Goal: Information Seeking & Learning: Learn about a topic

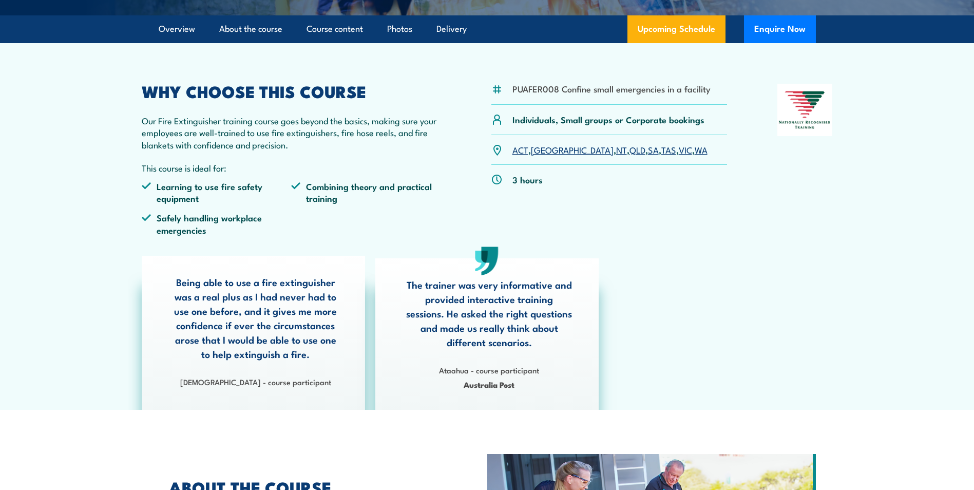
scroll to position [154, 0]
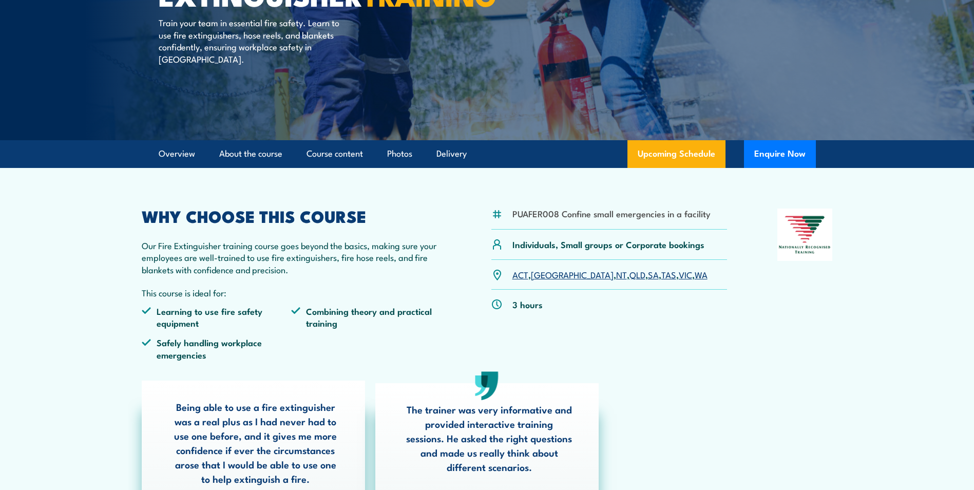
click at [629, 276] on link "QLD" at bounding box center [637, 274] width 16 height 12
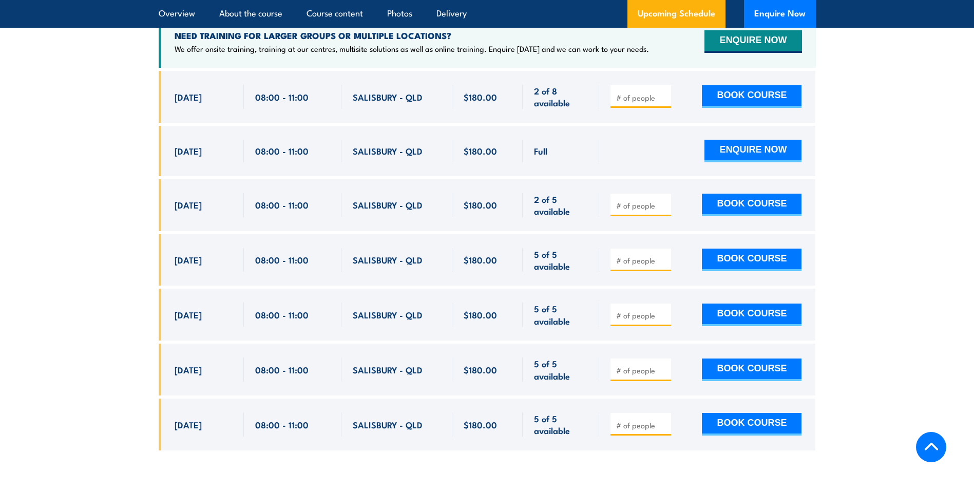
scroll to position [1723, 0]
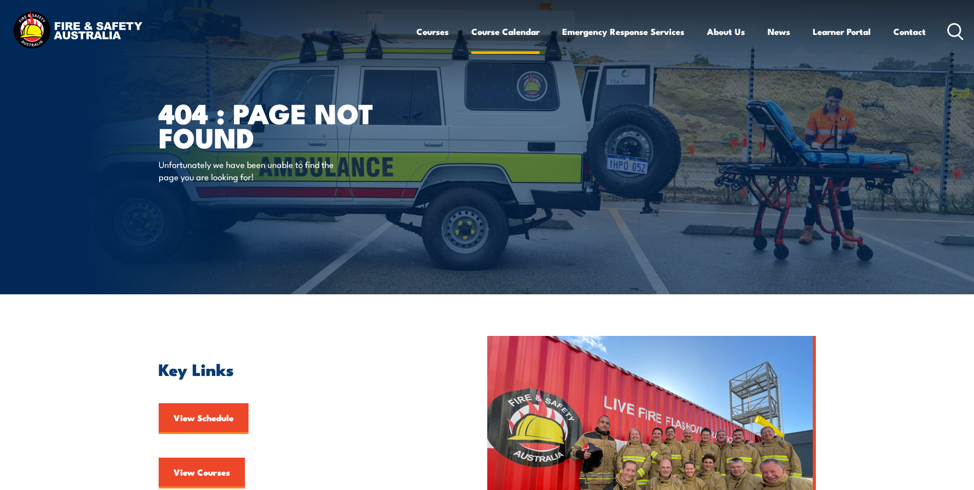
click at [484, 29] on link "Course Calendar" at bounding box center [505, 31] width 68 height 27
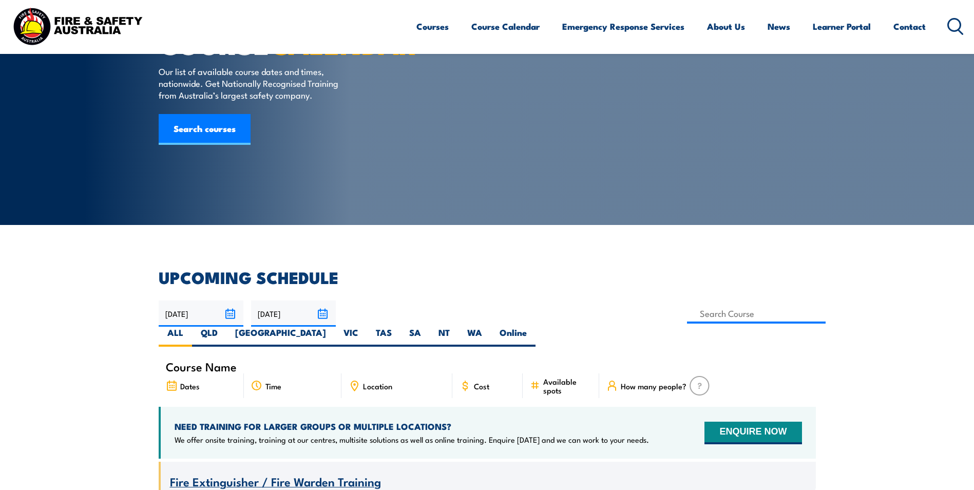
scroll to position [51, 0]
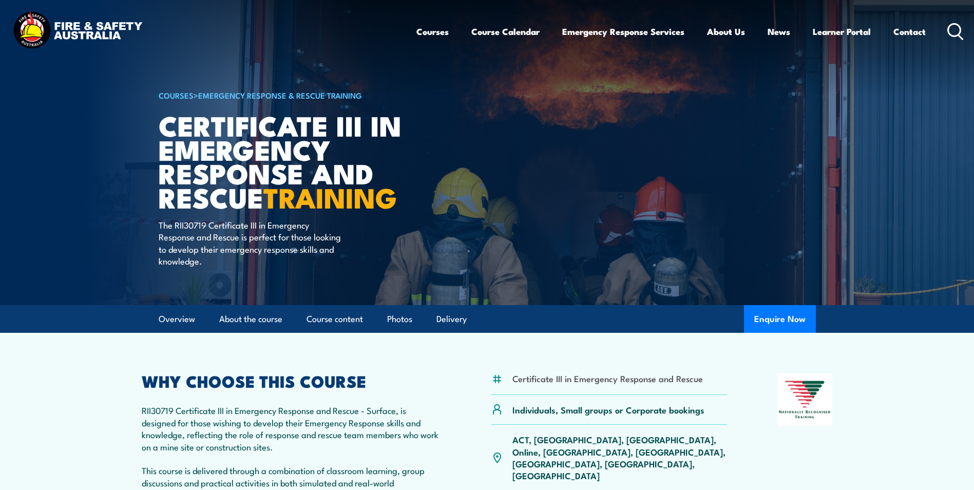
click at [610, 441] on p "ACT, NSW, NT, Online, QLD, SA, TAS, VIC, WA" at bounding box center [619, 457] width 215 height 48
click at [492, 29] on link "Course Calendar" at bounding box center [505, 31] width 68 height 27
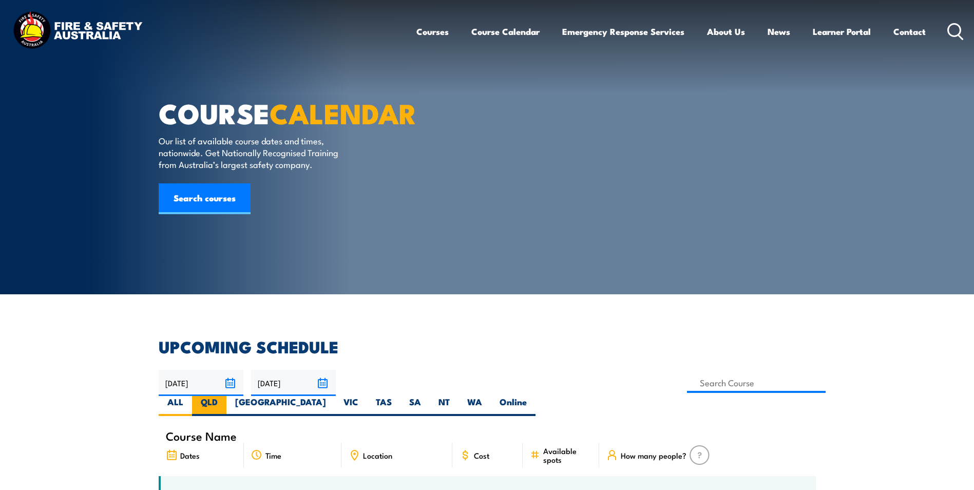
click at [226, 396] on label "QLD" at bounding box center [209, 406] width 34 height 20
click at [224, 396] on input "QLD" at bounding box center [221, 399] width 7 height 7
radio input "true"
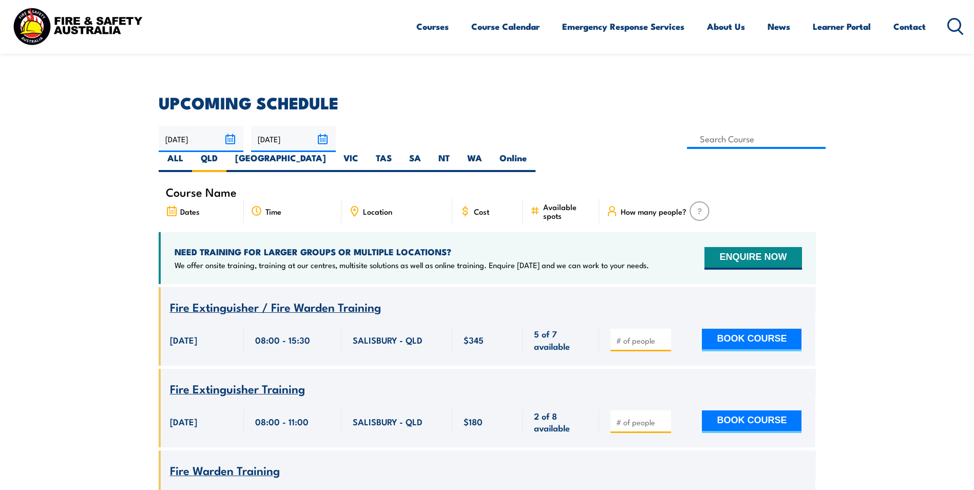
scroll to position [236, 0]
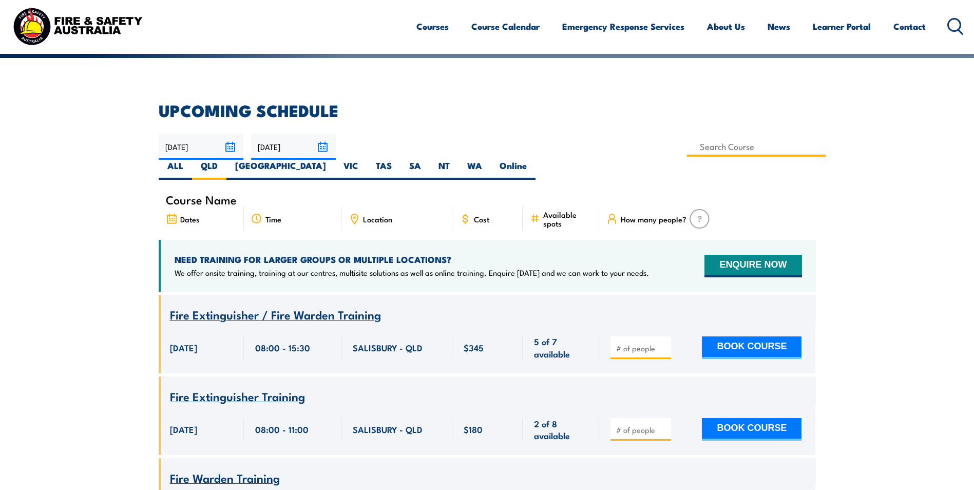
click at [687, 148] on input at bounding box center [756, 147] width 139 height 20
type input "Fire Extinguisher Training"
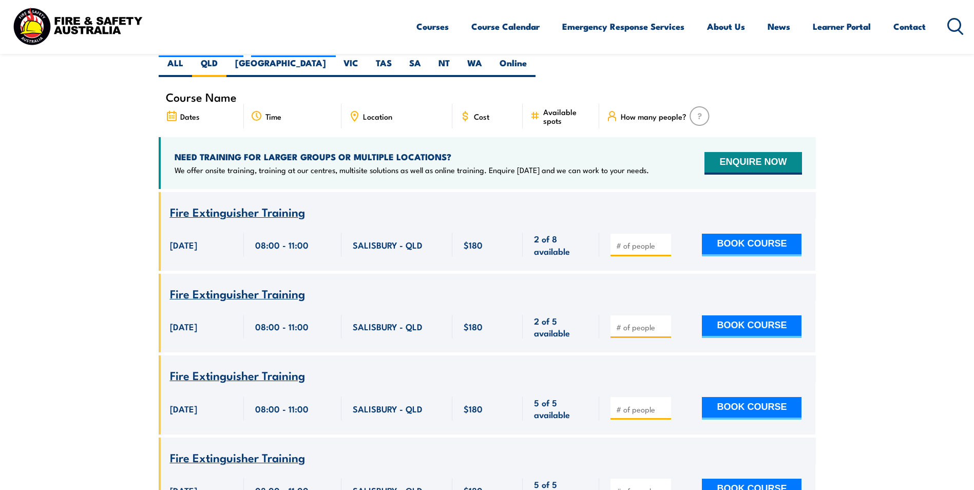
scroll to position [390, 0]
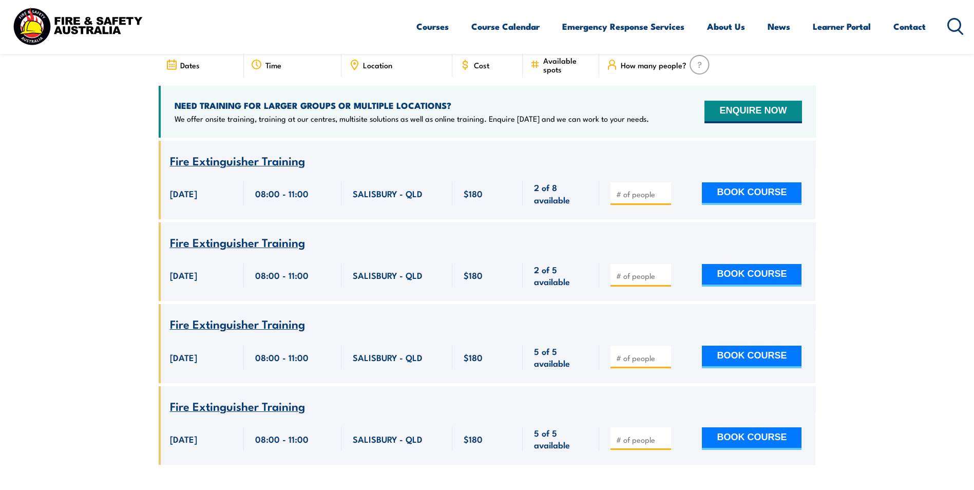
click at [236, 151] on span "Fire Extinguisher Training" at bounding box center [237, 159] width 135 height 17
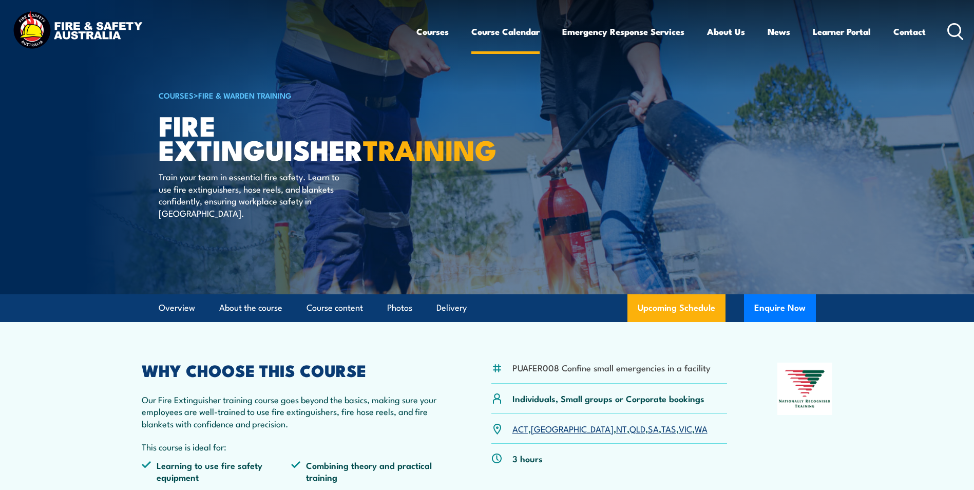
click at [508, 32] on link "Course Calendar" at bounding box center [505, 31] width 68 height 27
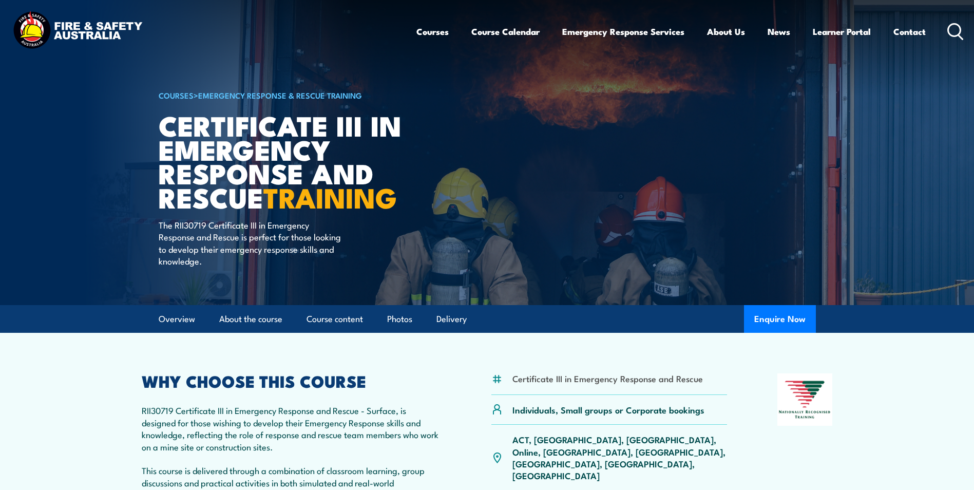
click at [613, 437] on p "ACT, [GEOGRAPHIC_DATA], [GEOGRAPHIC_DATA], Online, [GEOGRAPHIC_DATA], [GEOGRAPH…" at bounding box center [619, 457] width 215 height 48
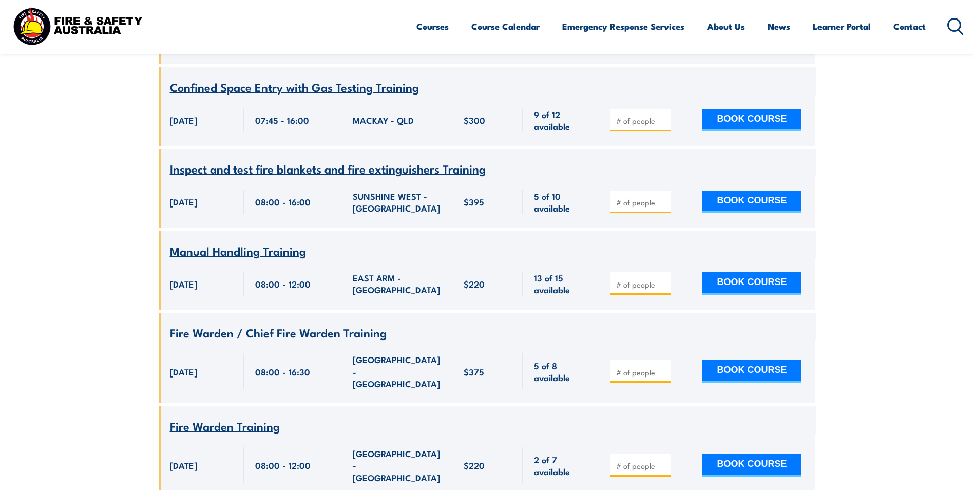
scroll to position [924, 0]
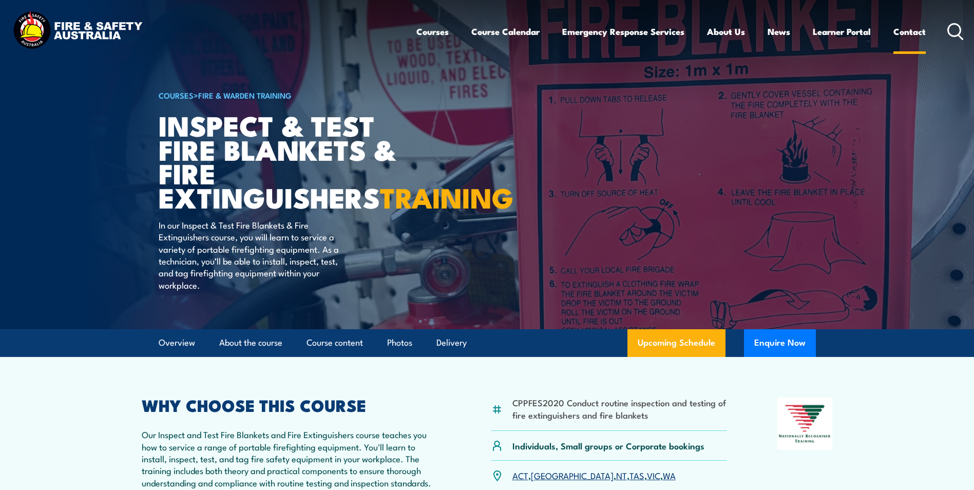
click at [895, 27] on link "Contact" at bounding box center [909, 31] width 32 height 27
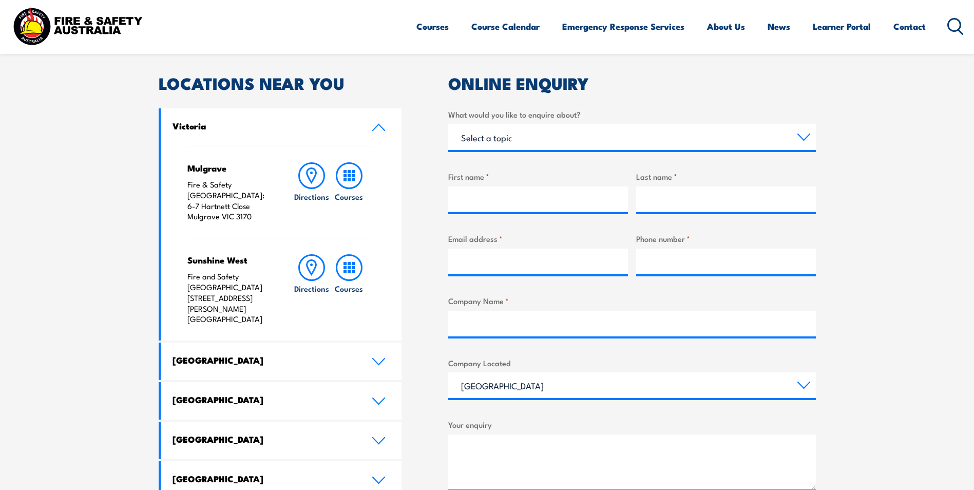
scroll to position [308, 0]
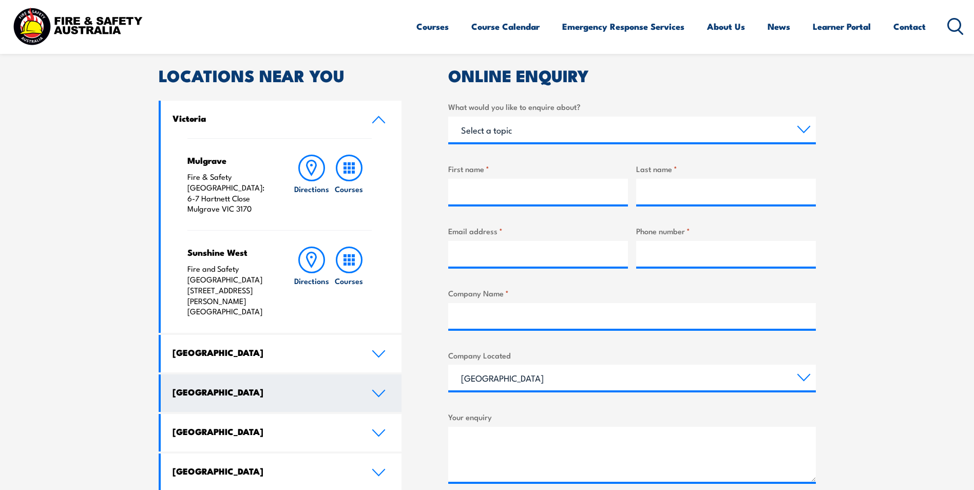
click at [373, 374] on link "[GEOGRAPHIC_DATA]" at bounding box center [281, 392] width 241 height 37
